Goal: Task Accomplishment & Management: Manage account settings

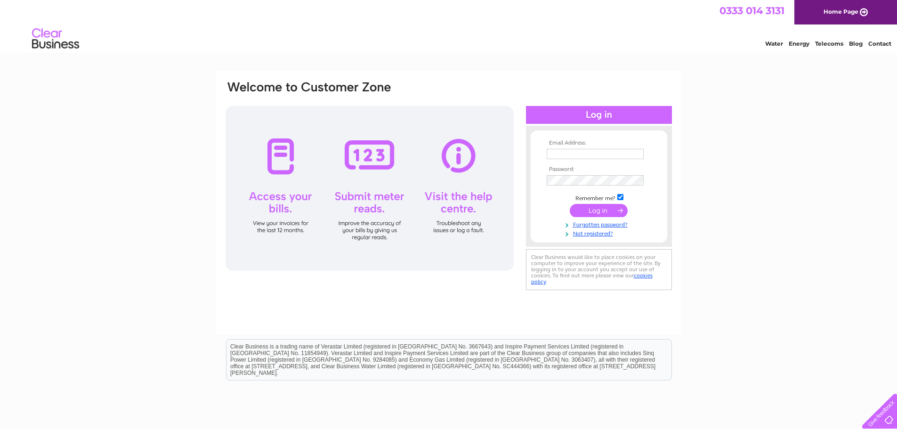
type input "[PERSON_NAME][EMAIL_ADDRESS][DOMAIN_NAME]"
click at [597, 210] on input "submit" at bounding box center [599, 210] width 58 height 13
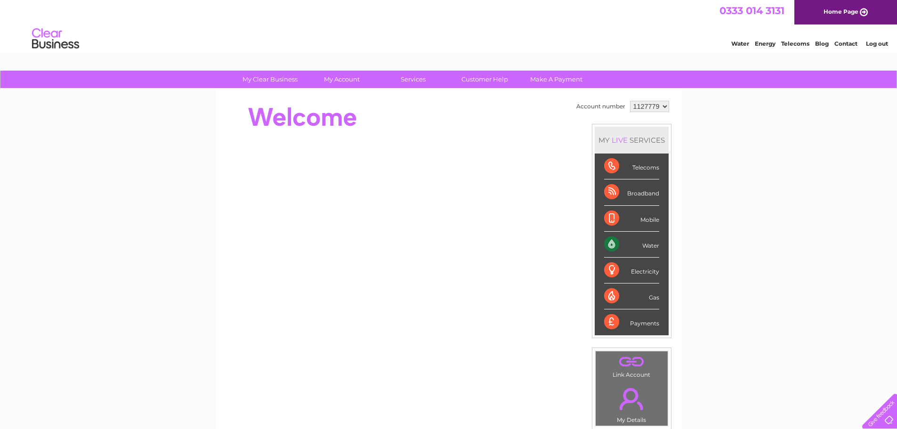
click at [622, 241] on div "Water" at bounding box center [631, 245] width 55 height 26
click at [649, 243] on div "Water" at bounding box center [631, 245] width 55 height 26
click at [612, 243] on div "Water" at bounding box center [631, 245] width 55 height 26
click at [650, 244] on div "Water" at bounding box center [631, 245] width 55 height 26
click at [613, 242] on div "Water" at bounding box center [631, 245] width 55 height 26
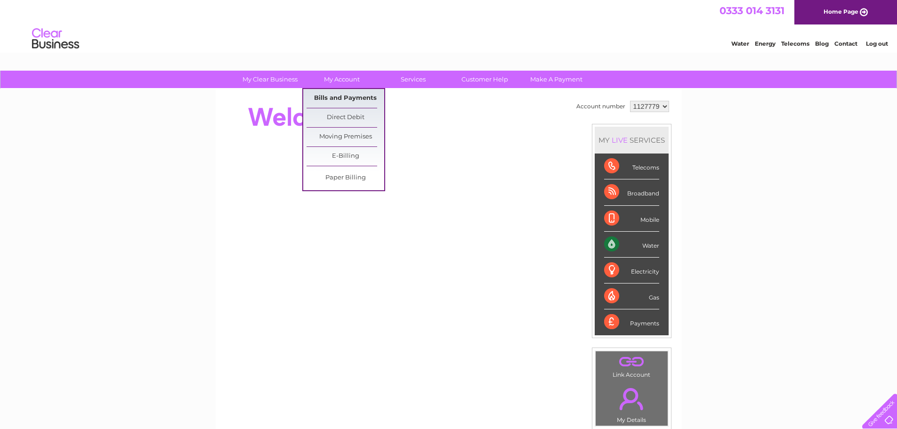
click at [357, 97] on link "Bills and Payments" at bounding box center [346, 98] width 78 height 19
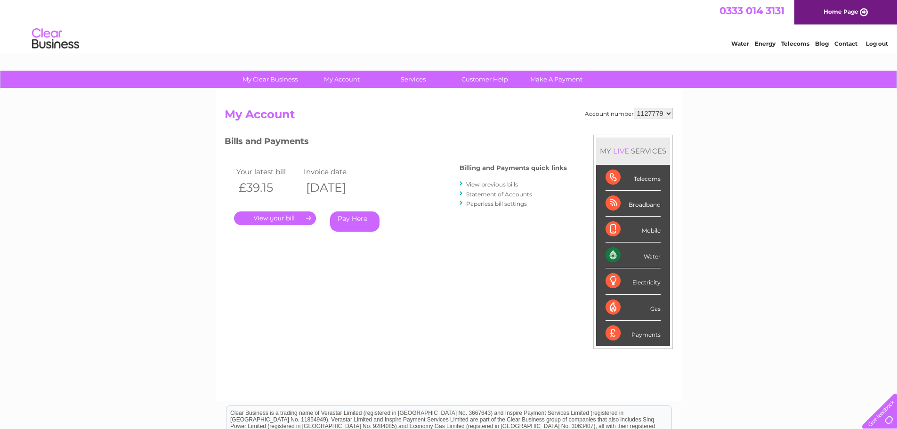
click at [282, 217] on link "." at bounding box center [275, 218] width 82 height 14
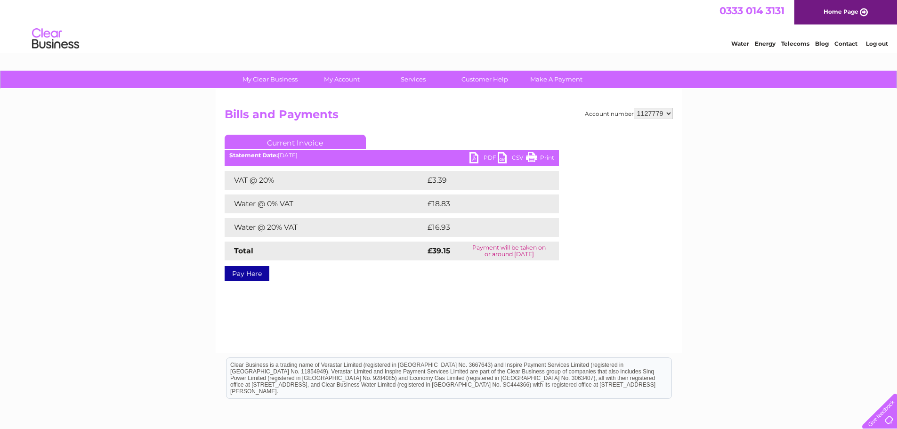
click at [484, 156] on link "PDF" at bounding box center [484, 159] width 28 height 14
